Goal: Use online tool/utility: Utilize a website feature to perform a specific function

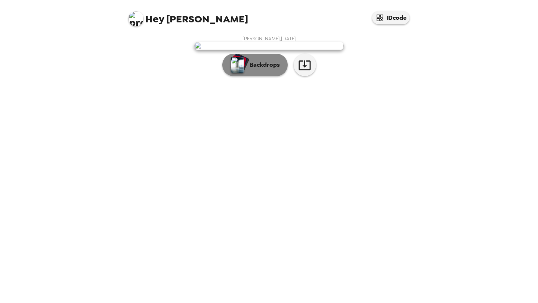
click at [263, 76] on button "Backdrops" at bounding box center [254, 65] width 65 height 22
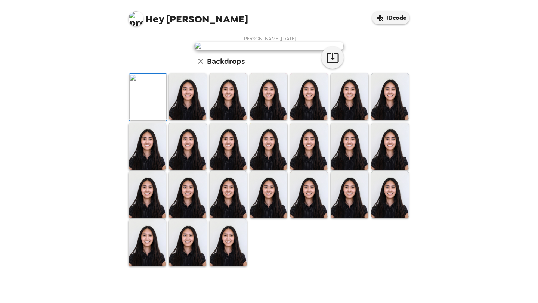
click at [199, 120] on img at bounding box center [187, 96] width 37 height 47
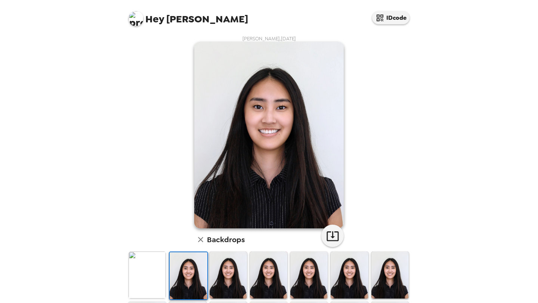
click at [144, 279] on img at bounding box center [147, 275] width 37 height 47
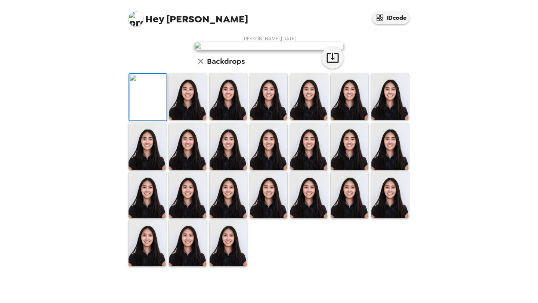
click at [198, 120] on img at bounding box center [187, 96] width 37 height 47
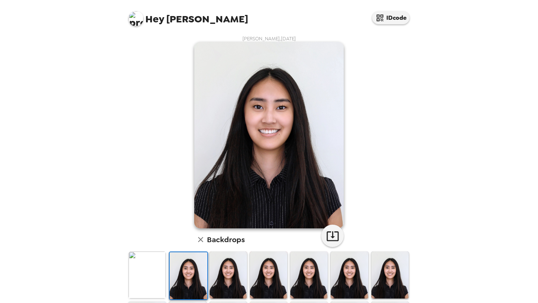
click at [396, 269] on img at bounding box center [389, 275] width 37 height 47
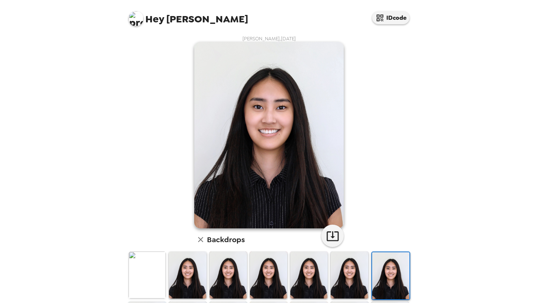
click at [186, 284] on img at bounding box center [187, 275] width 37 height 47
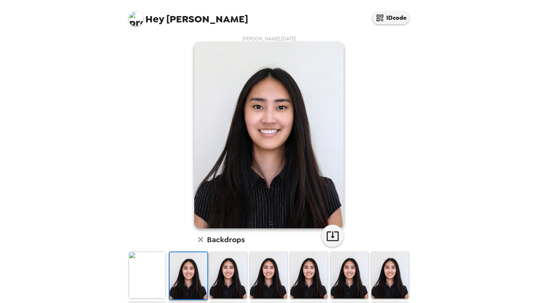
click at [384, 290] on img at bounding box center [389, 275] width 37 height 47
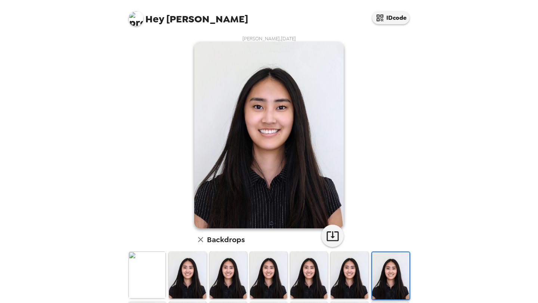
scroll to position [154, 0]
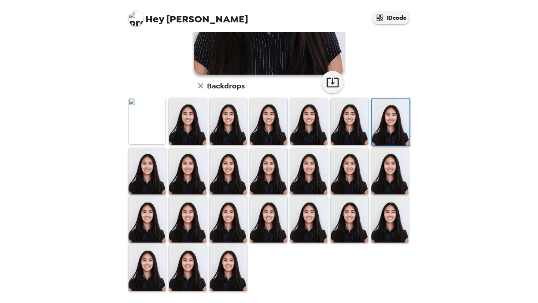
click at [229, 266] on img at bounding box center [228, 267] width 37 height 47
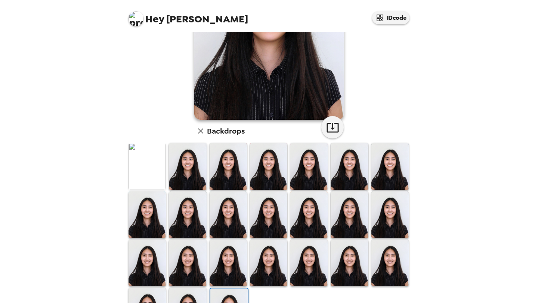
scroll to position [0, 0]
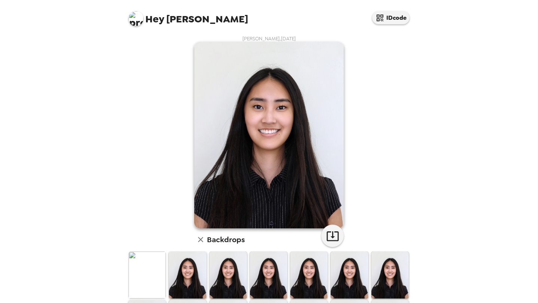
click at [201, 237] on icon "button" at bounding box center [200, 239] width 9 height 9
